Goal: Information Seeking & Learning: Learn about a topic

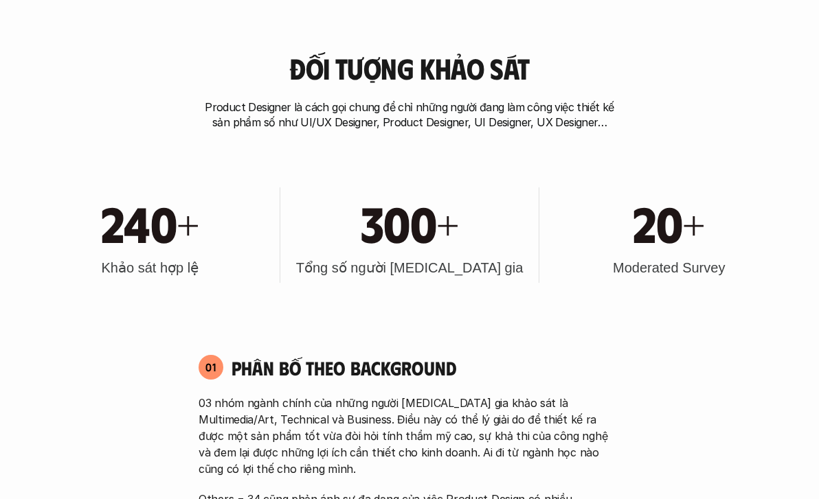
scroll to position [260, 0]
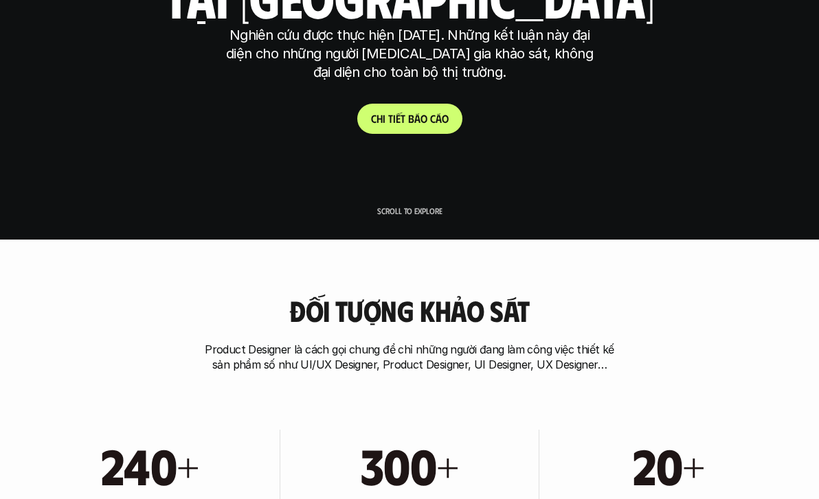
click at [413, 134] on link "C h i t i ế t b á o c á o" at bounding box center [409, 119] width 105 height 30
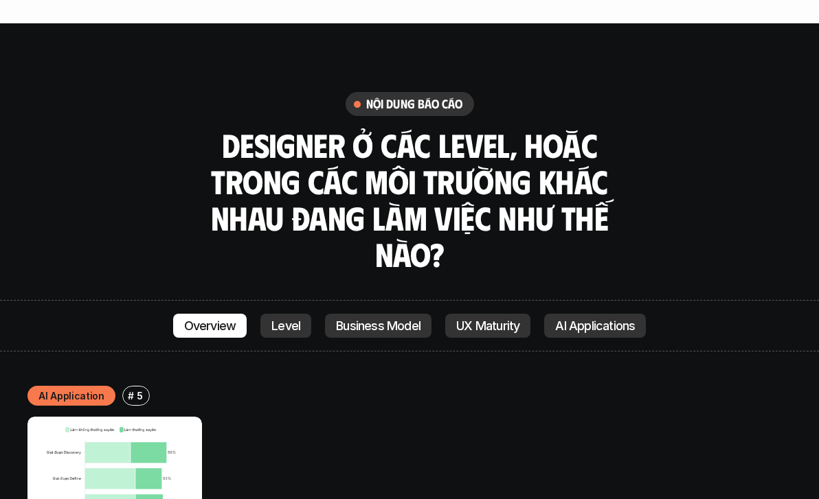
scroll to position [3842, 0]
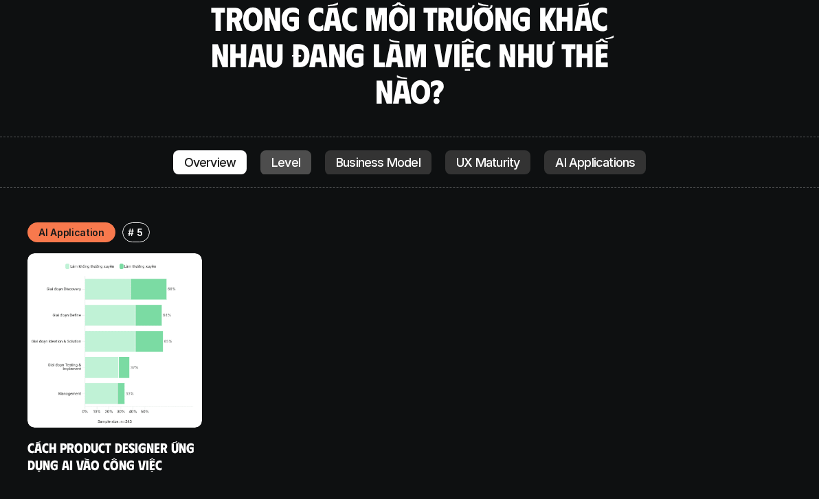
click at [288, 156] on p "Level" at bounding box center [285, 163] width 29 height 14
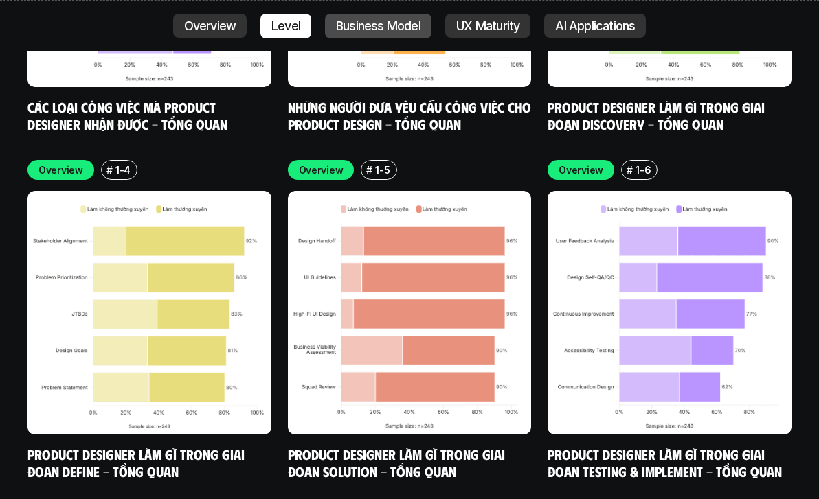
click at [387, 36] on link "Business Model" at bounding box center [378, 26] width 106 height 25
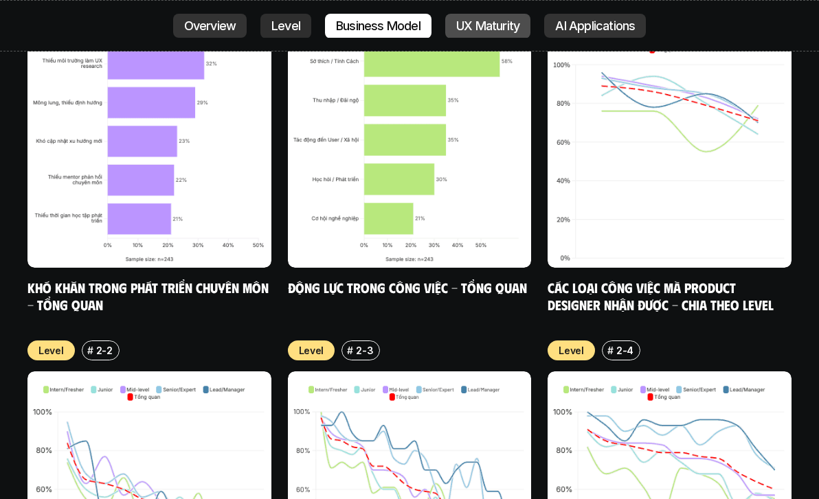
click at [497, 25] on p "UX Maturity" at bounding box center [487, 26] width 63 height 14
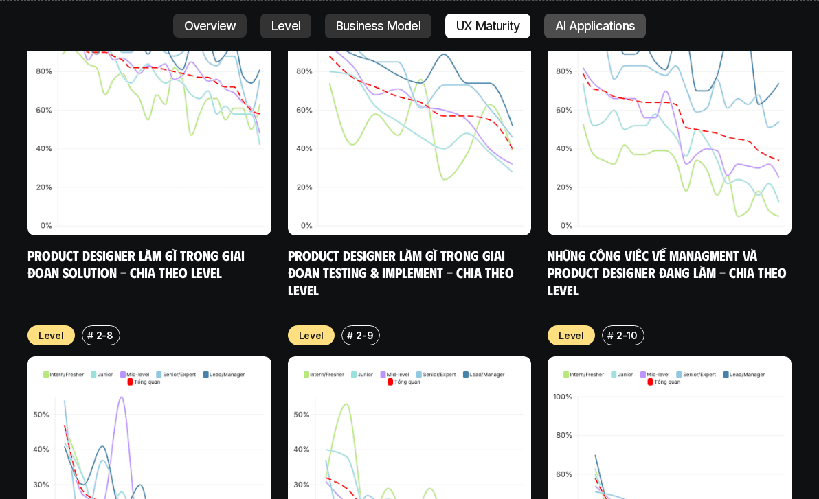
click at [570, 23] on p "AI Applications" at bounding box center [595, 26] width 80 height 14
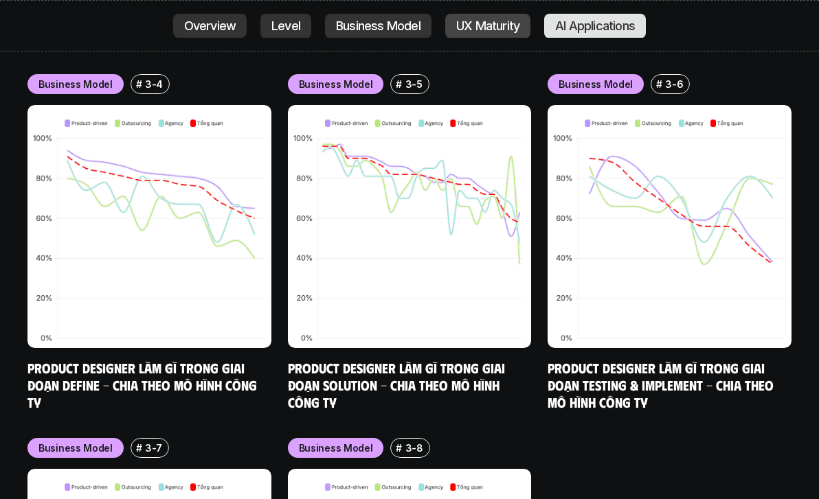
scroll to position [7142, 0]
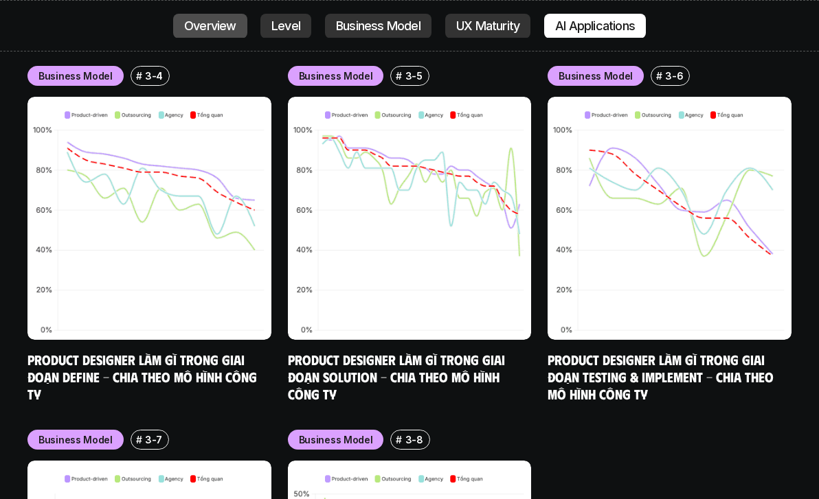
click at [185, 32] on p "Overview" at bounding box center [210, 26] width 52 height 14
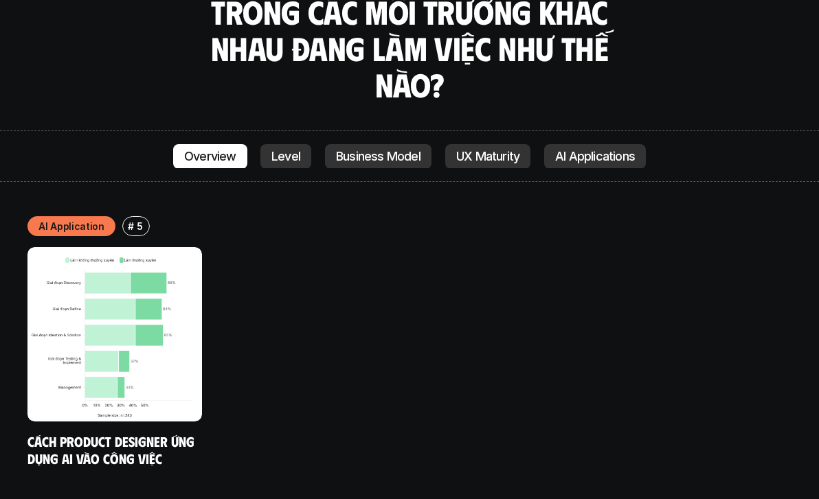
scroll to position [3792, 0]
